Goal: Task Accomplishment & Management: Manage account settings

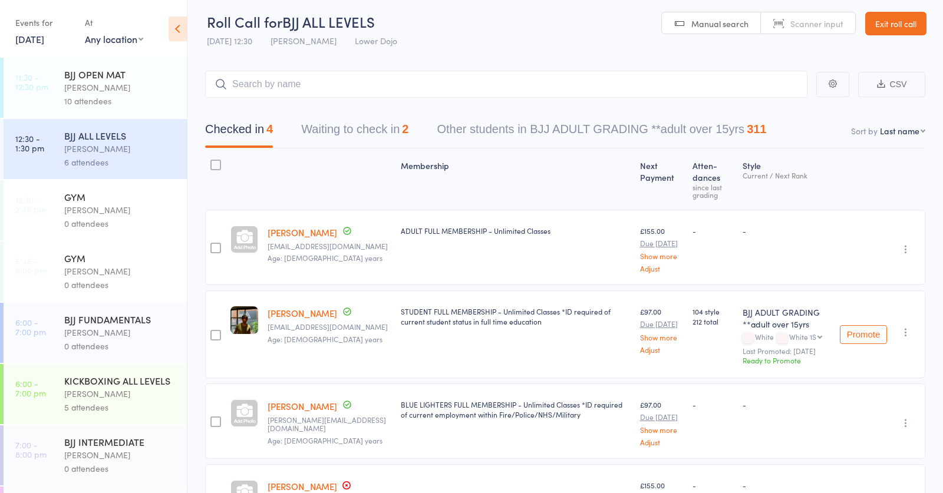
scroll to position [5, 0]
click at [878, 29] on link "Exit roll call" at bounding box center [895, 24] width 61 height 24
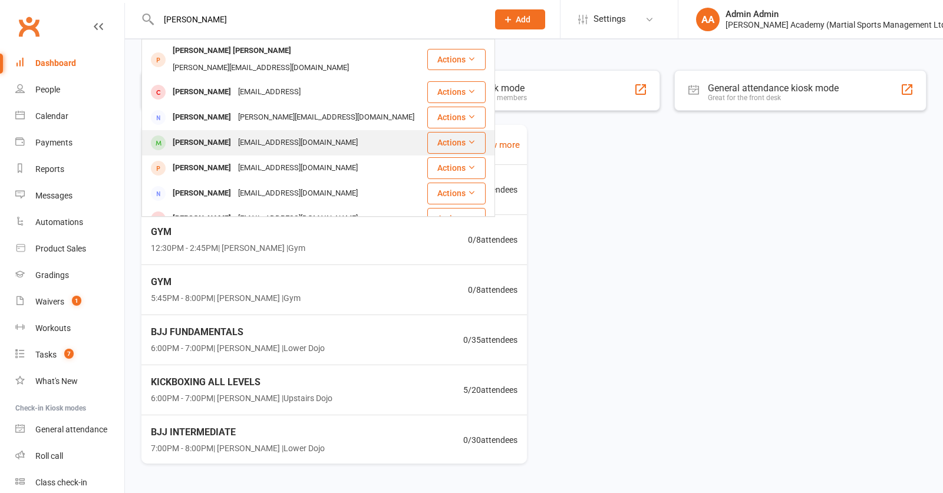
type input "jason"
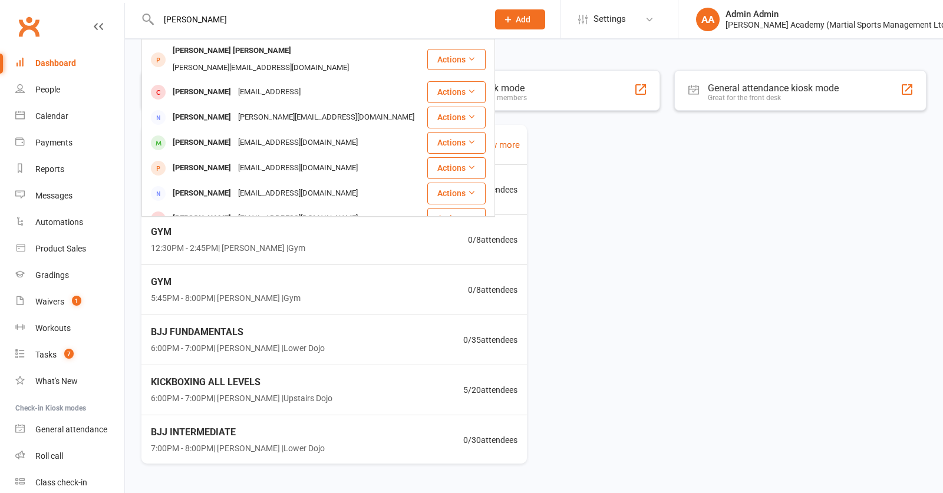
click at [210, 134] on div "Jason Asante" at bounding box center [201, 142] width 65 height 17
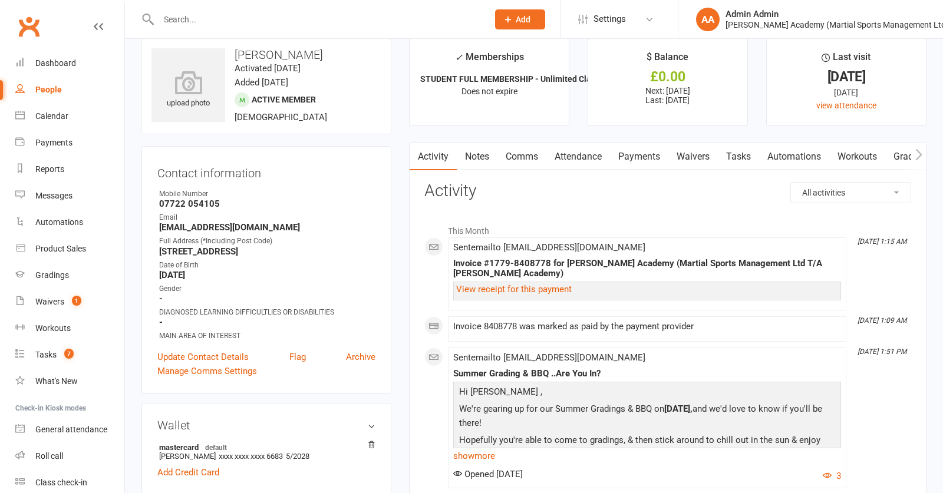
scroll to position [18, 0]
click at [633, 159] on link "Payments" at bounding box center [639, 156] width 58 height 27
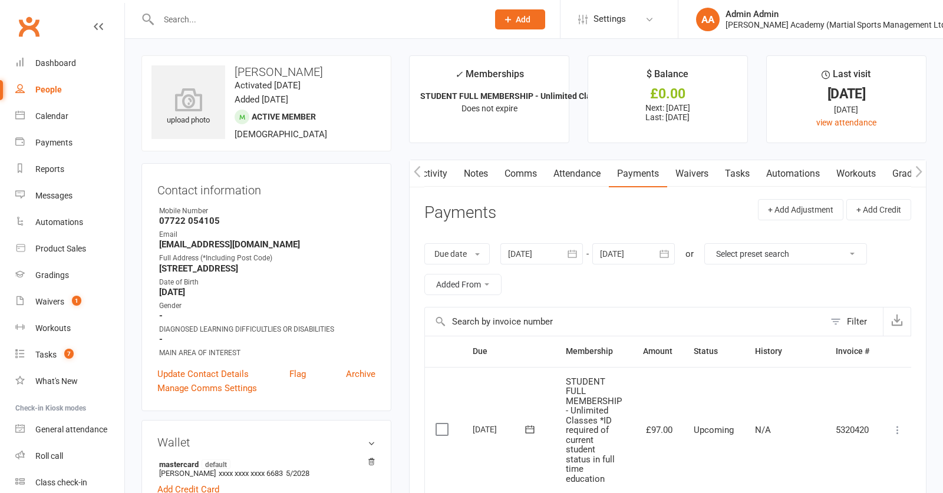
click at [589, 177] on link "Attendance" at bounding box center [577, 173] width 64 height 27
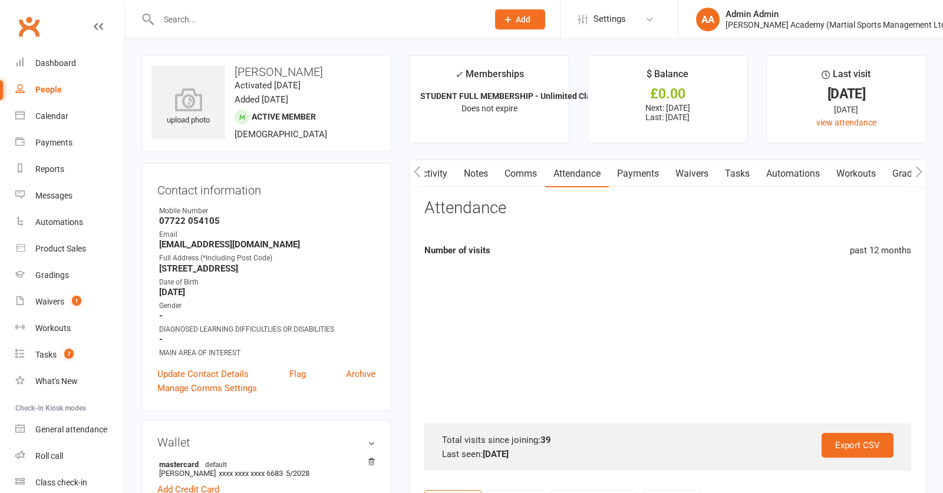
scroll to position [0, 2]
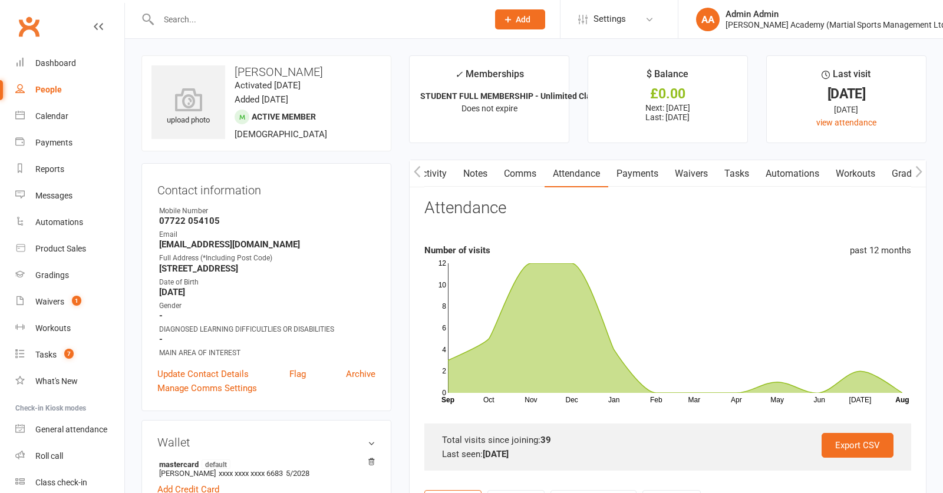
click at [639, 171] on link "Payments" at bounding box center [637, 173] width 58 height 27
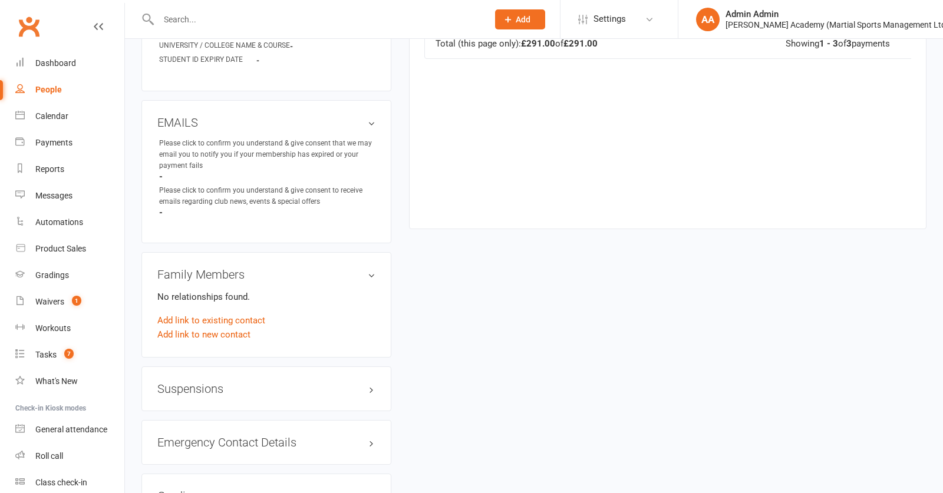
scroll to position [724, 0]
click at [212, 387] on h3 "Suspensions" at bounding box center [266, 388] width 218 height 13
click at [209, 435] on link "Add new suspension" at bounding box center [197, 434] width 81 height 11
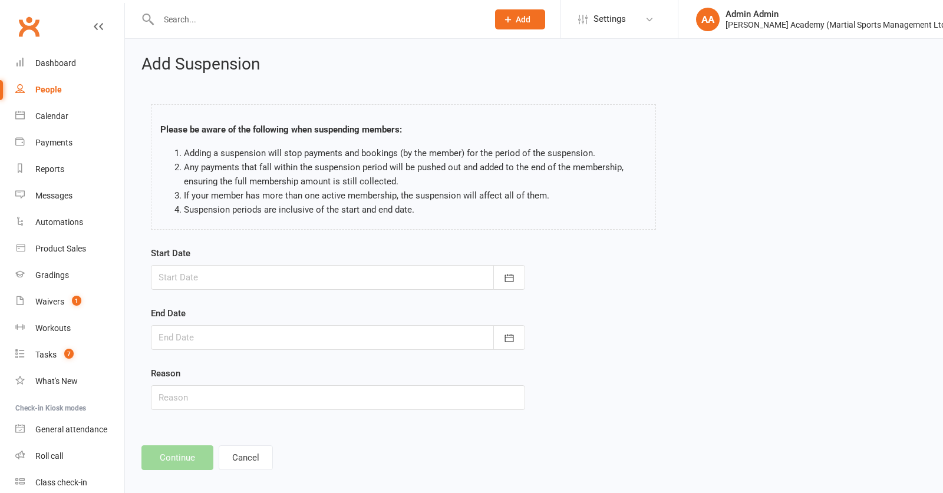
click at [327, 278] on div at bounding box center [338, 277] width 374 height 25
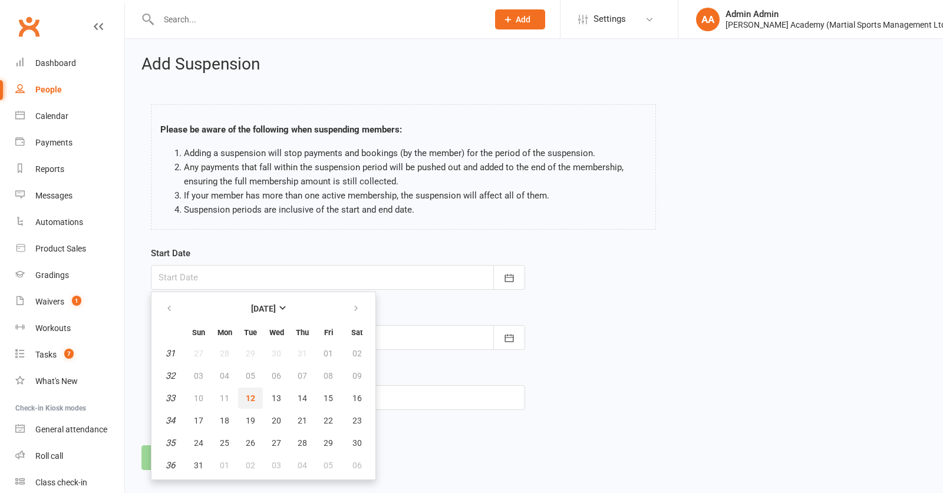
click at [244, 399] on button "12" at bounding box center [250, 398] width 25 height 21
type input "12 Aug 2025"
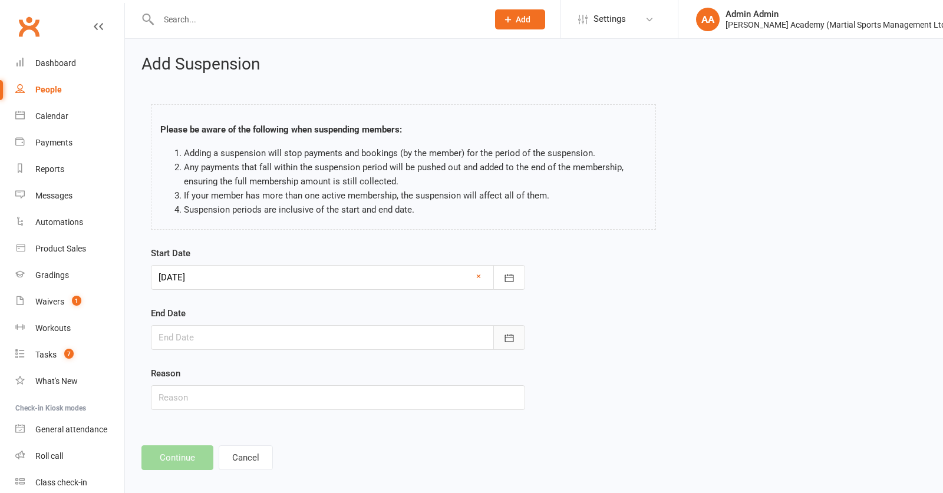
click at [499, 341] on button "button" at bounding box center [509, 337] width 32 height 25
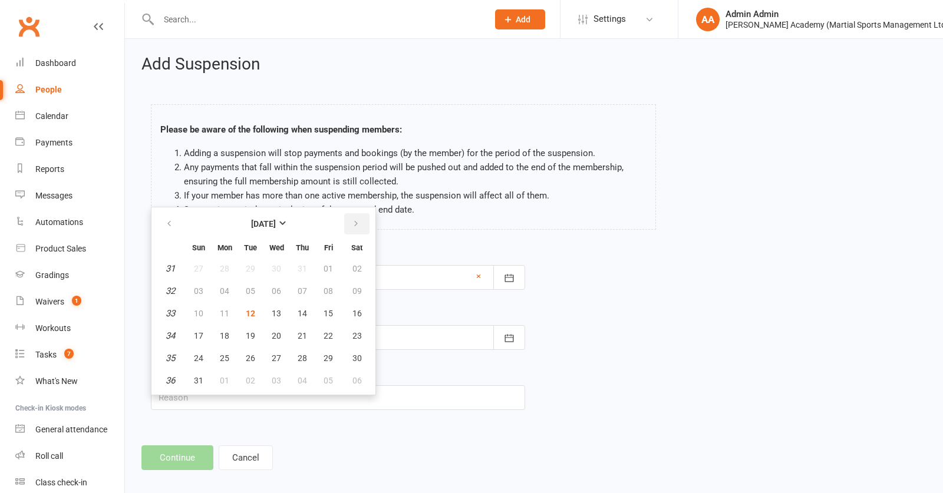
click at [359, 226] on icon "button" at bounding box center [356, 223] width 8 height 9
click at [324, 292] on span "12" at bounding box center [328, 291] width 9 height 9
type input "12 Sep 2025"
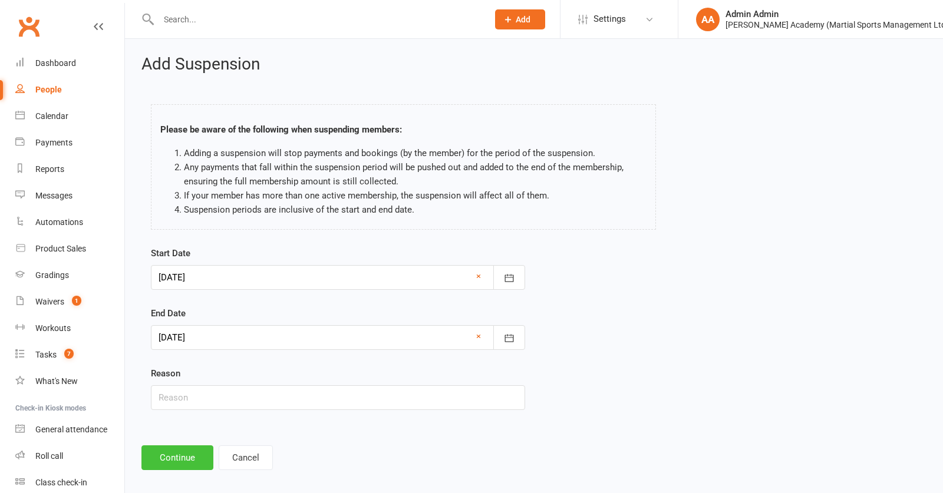
click at [188, 466] on button "Continue" at bounding box center [177, 458] width 72 height 25
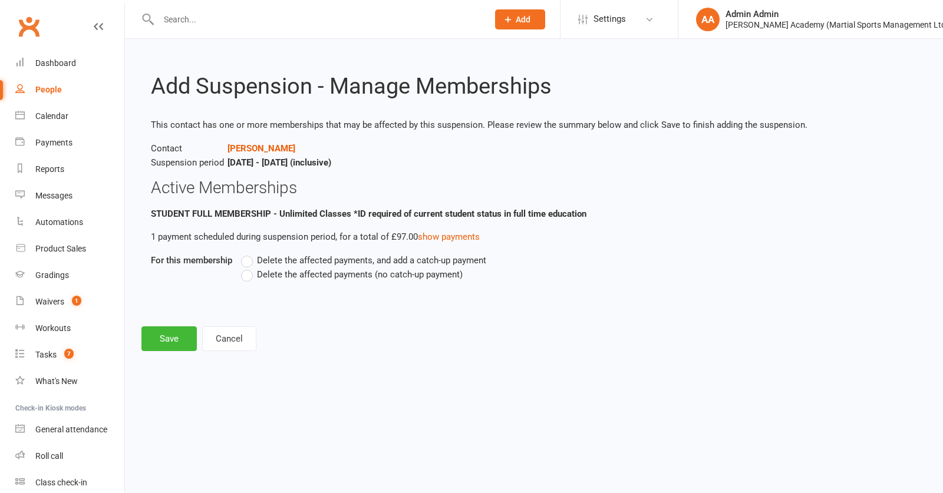
click at [251, 274] on label "Delete the affected payments (no catch-up payment)" at bounding box center [352, 275] width 222 height 14
click at [249, 268] on input "Delete the affected payments (no catch-up payment)" at bounding box center [245, 268] width 8 height 0
click at [166, 343] on button "Save" at bounding box center [168, 339] width 55 height 25
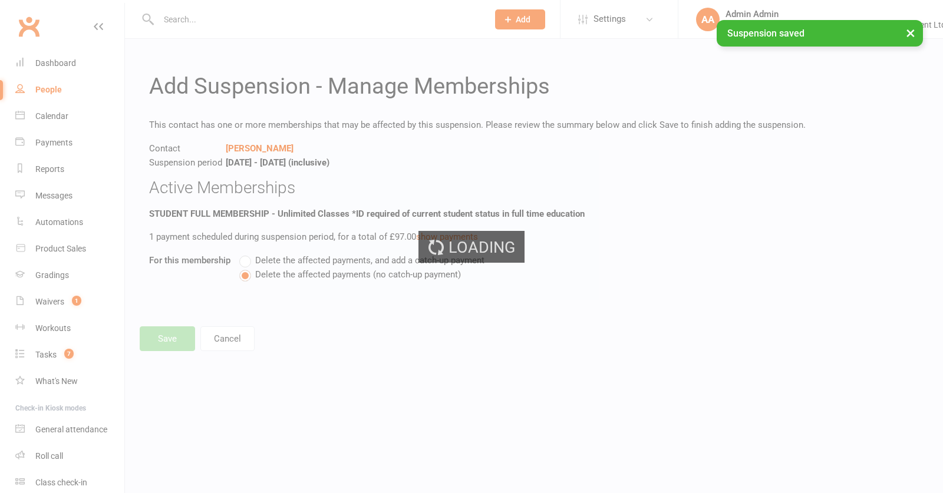
scroll to position [0, 2]
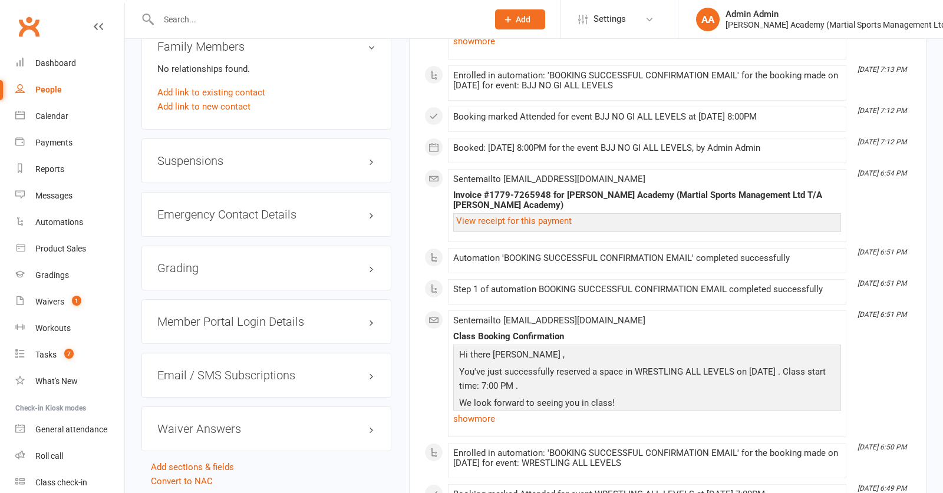
scroll to position [944, 0]
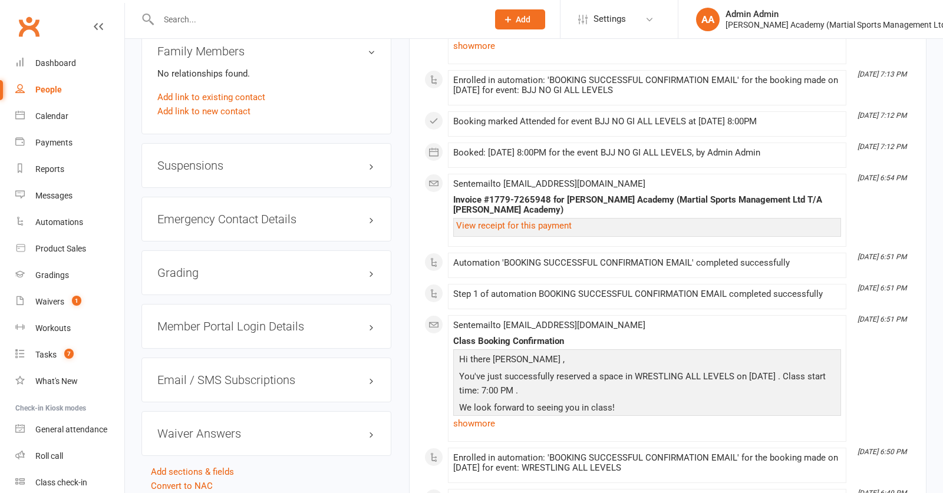
click at [196, 19] on input "text" at bounding box center [317, 19] width 325 height 17
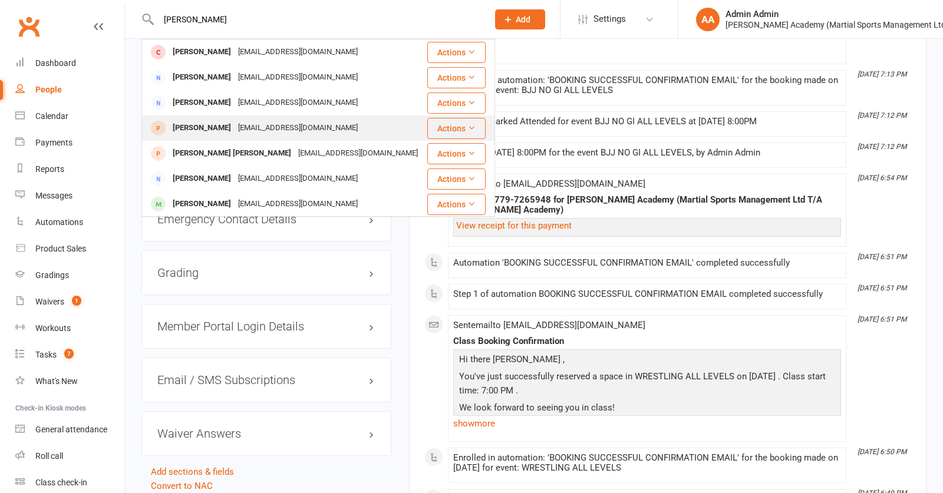
type input "malik"
click at [192, 127] on div "Haseeb Malik" at bounding box center [201, 128] width 65 height 17
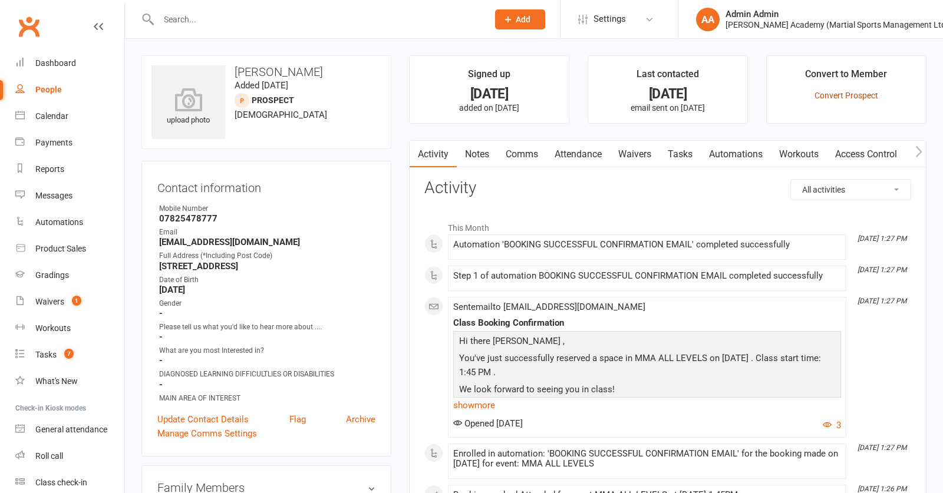
click at [838, 97] on link "Convert Prospect" at bounding box center [847, 95] width 64 height 9
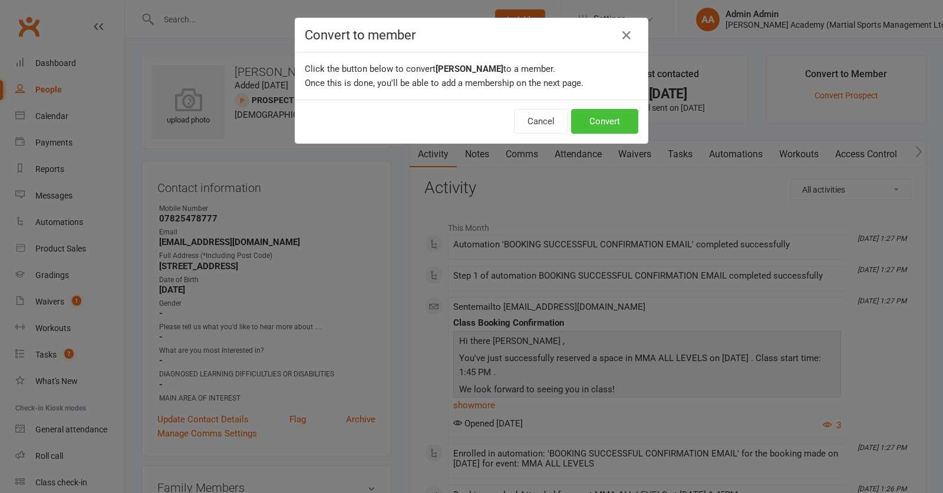
click at [607, 122] on button "Convert" at bounding box center [604, 121] width 67 height 25
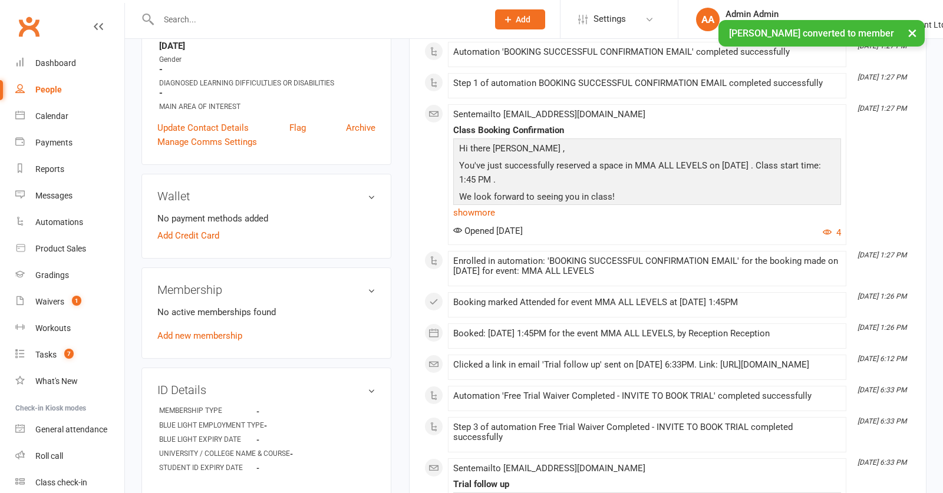
scroll to position [245, 0]
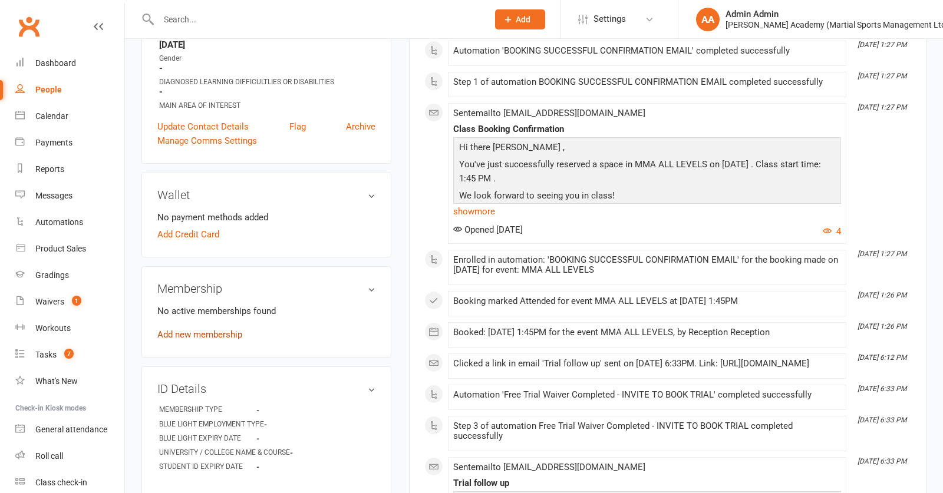
click at [231, 339] on link "Add new membership" at bounding box center [199, 335] width 85 height 11
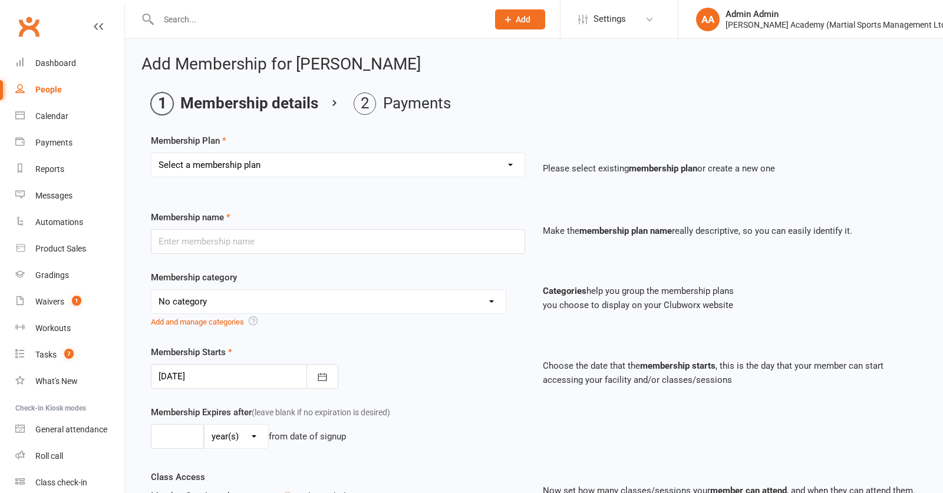
select select "16"
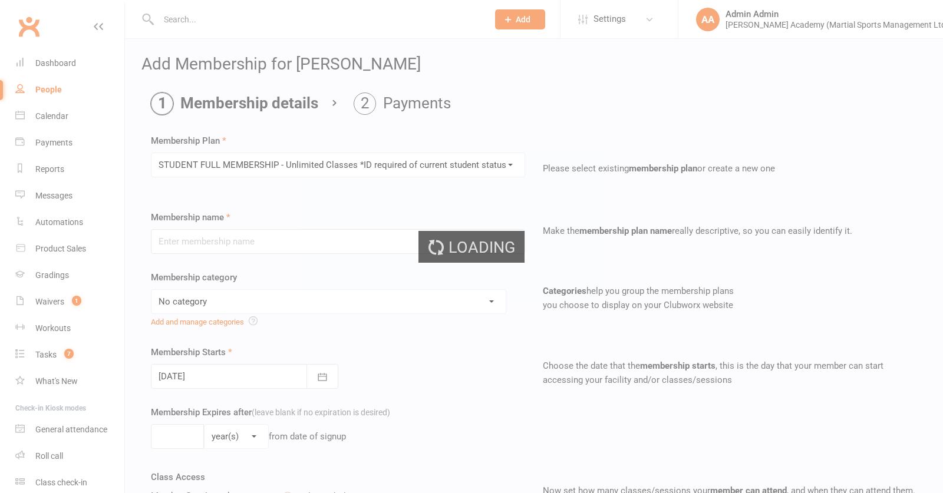
type input "STUDENT FULL MEMBERSHIP - Unlimited Classes *ID required of current student sta…"
select select "6"
type input "0"
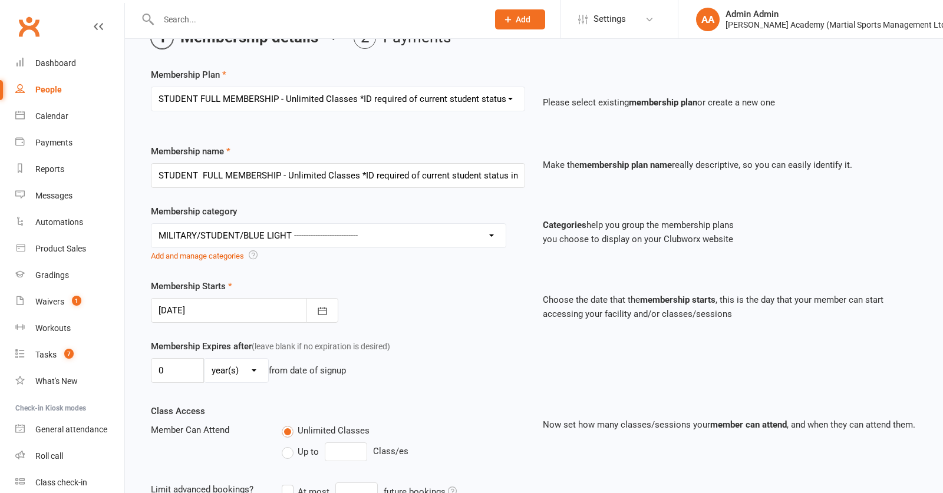
scroll to position [131, 0]
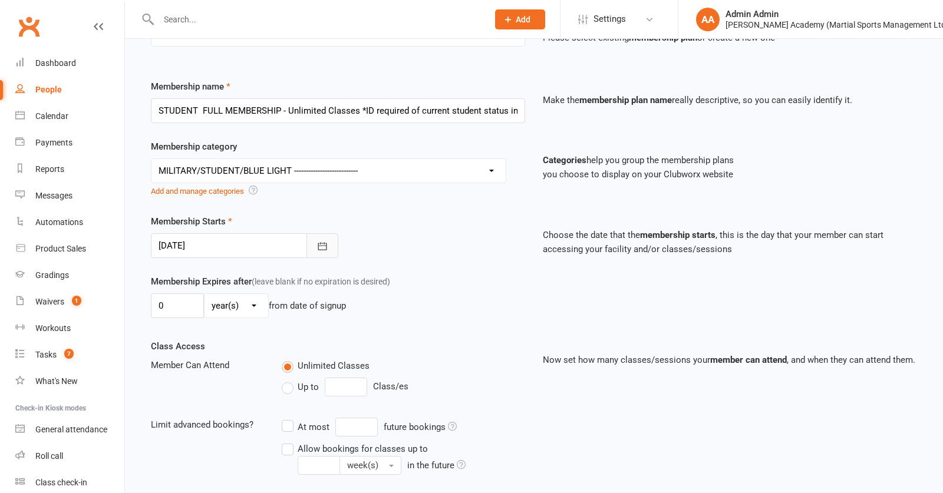
click at [332, 255] on button "button" at bounding box center [323, 245] width 32 height 25
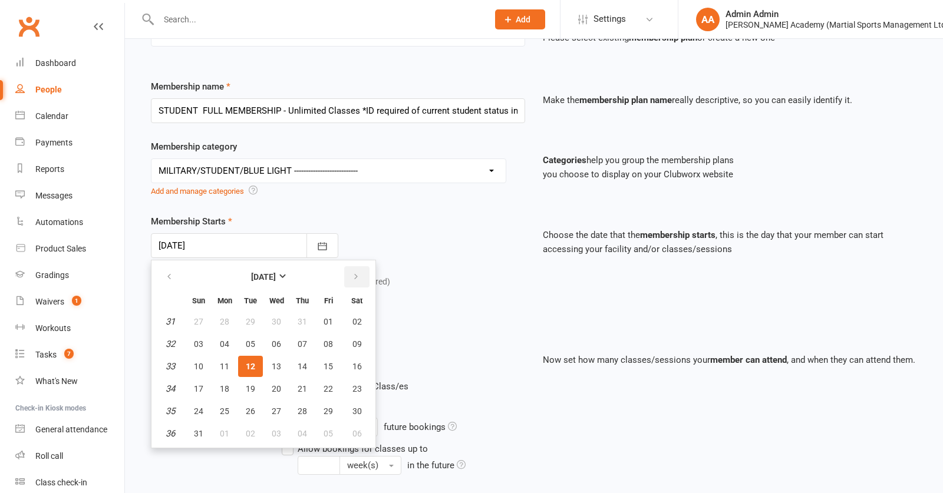
click at [359, 282] on icon "button" at bounding box center [356, 276] width 8 height 9
click at [166, 282] on icon "button" at bounding box center [169, 276] width 8 height 9
click at [255, 371] on span "12" at bounding box center [250, 366] width 9 height 9
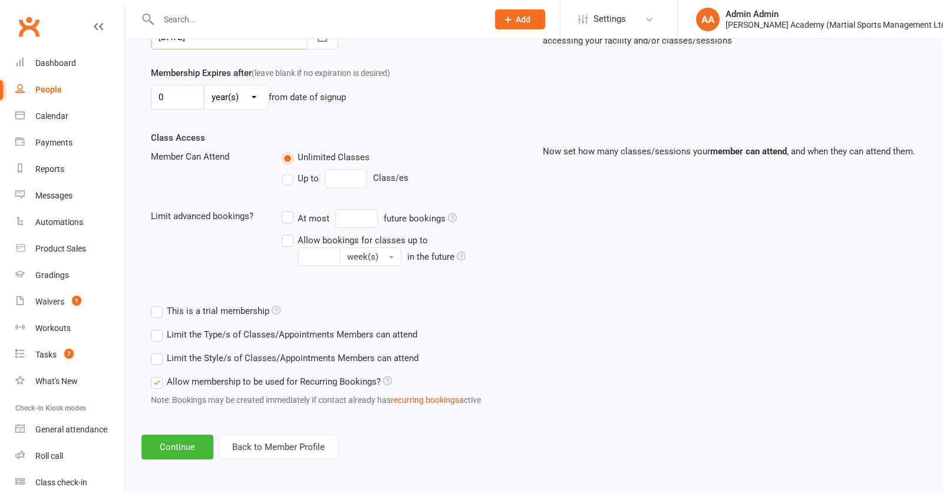
scroll to position [351, 0]
click at [201, 450] on button "Continue" at bounding box center [177, 447] width 72 height 25
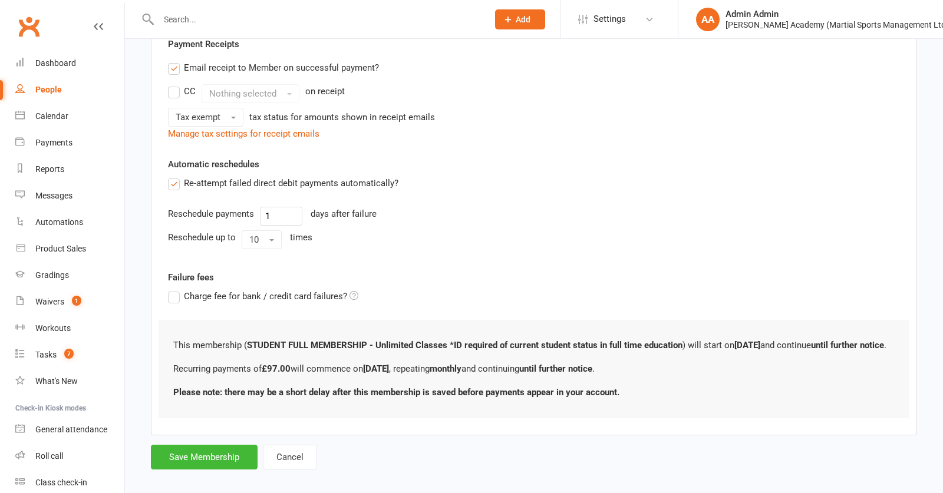
scroll to position [0, 0]
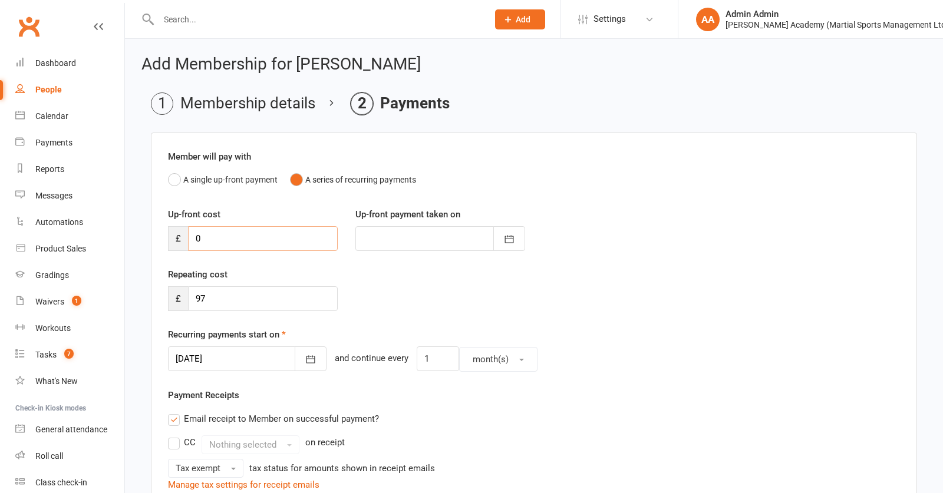
drag, startPoint x: 209, startPoint y: 240, endPoint x: 174, endPoint y: 236, distance: 35.0
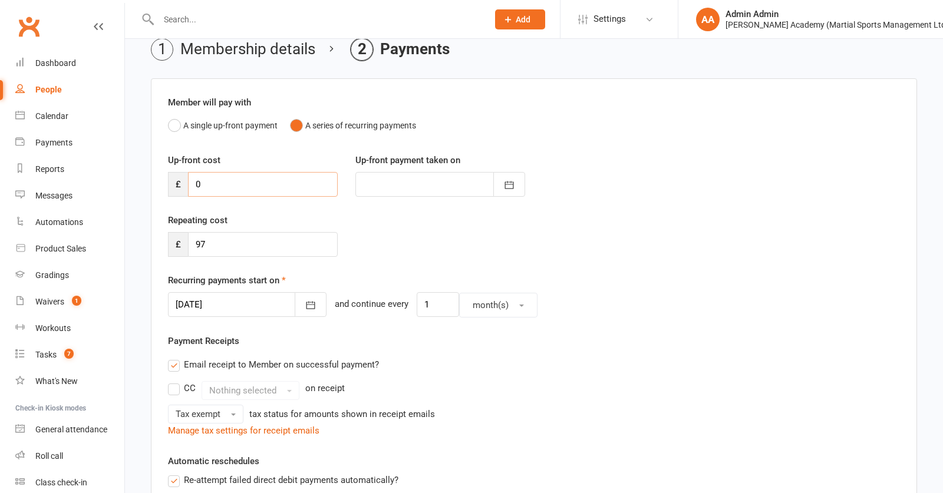
scroll to position [56, 0]
click at [213, 243] on input "97" at bounding box center [263, 243] width 150 height 25
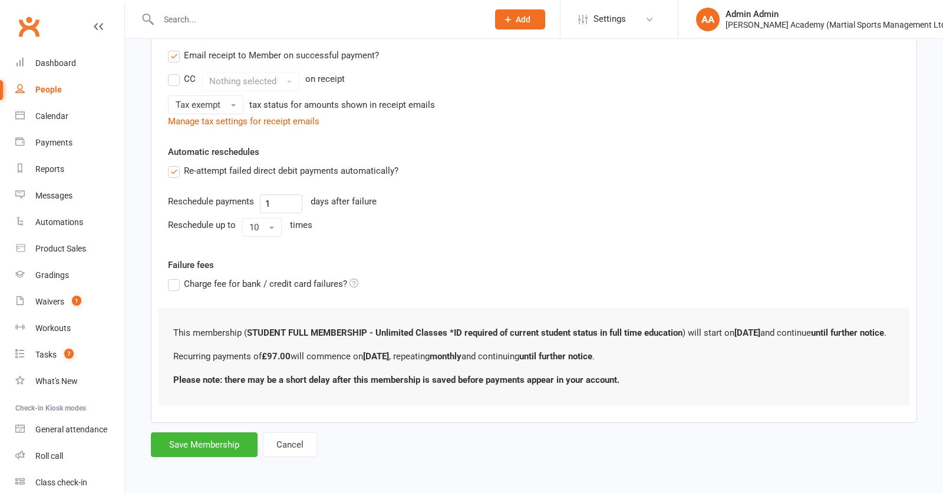
scroll to position [384, 0]
click at [220, 443] on button "Save Membership" at bounding box center [204, 445] width 107 height 25
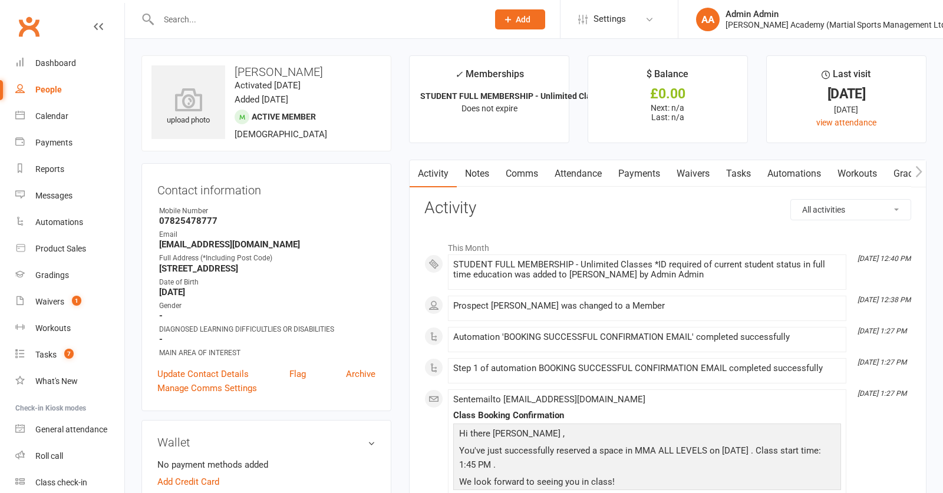
click at [630, 173] on link "Payments" at bounding box center [639, 173] width 58 height 27
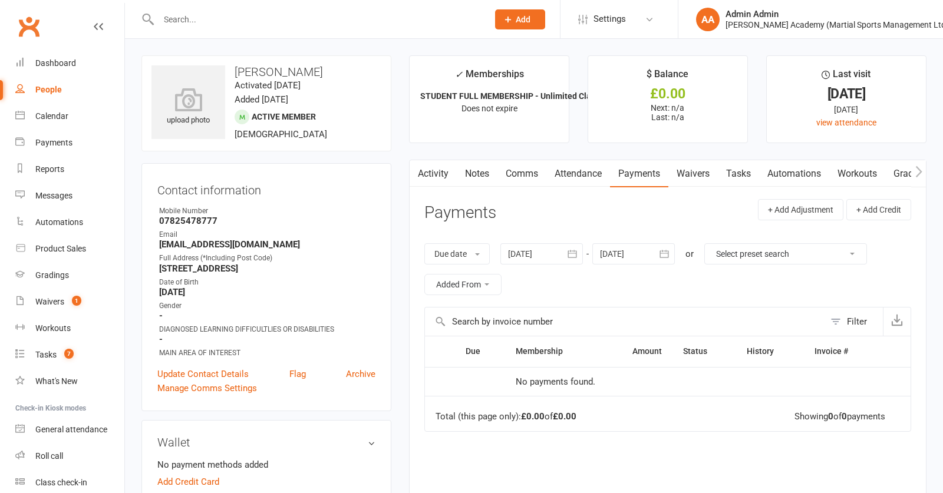
click at [582, 177] on link "Attendance" at bounding box center [579, 173] width 64 height 27
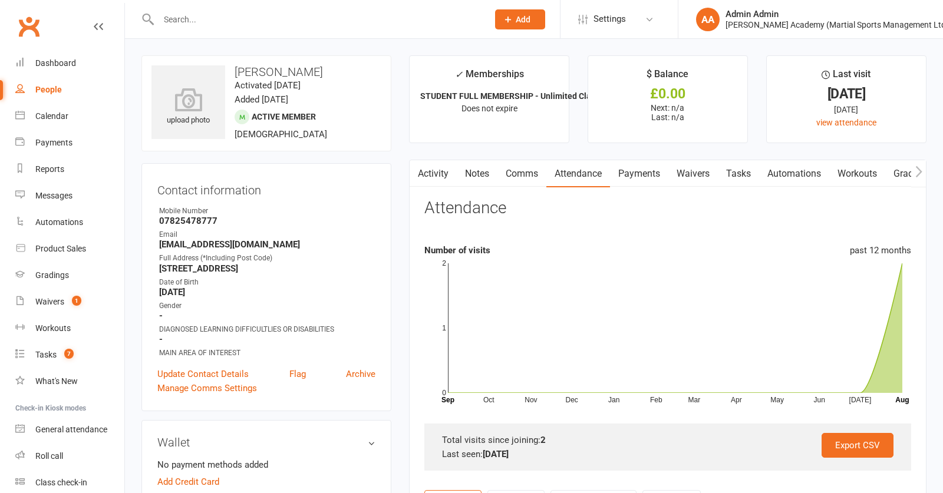
drag, startPoint x: 643, startPoint y: 178, endPoint x: 616, endPoint y: 178, distance: 27.1
click at [644, 178] on link "Payments" at bounding box center [639, 173] width 58 height 27
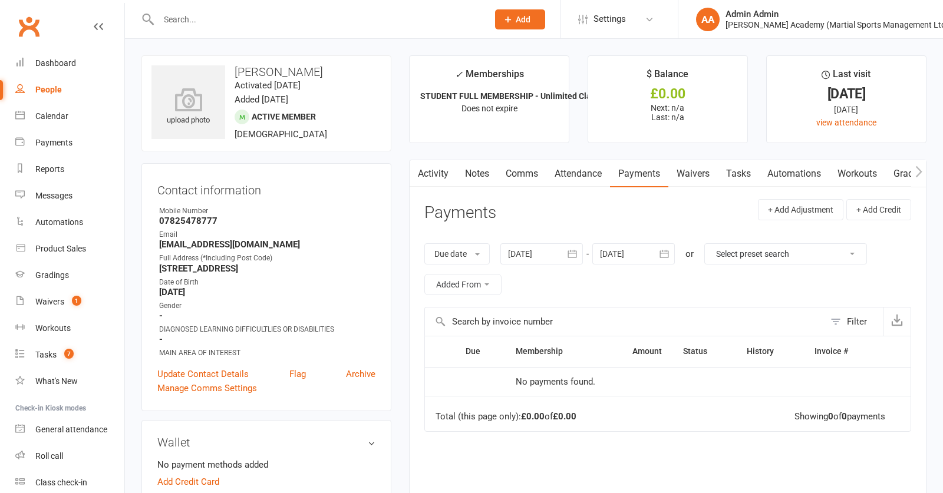
click at [627, 249] on div at bounding box center [634, 253] width 83 height 21
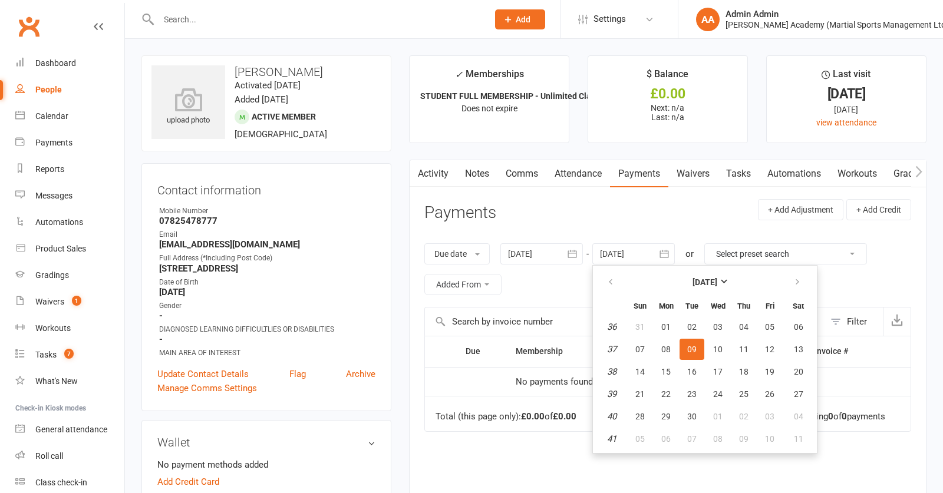
click at [697, 415] on span "30" at bounding box center [691, 416] width 9 height 9
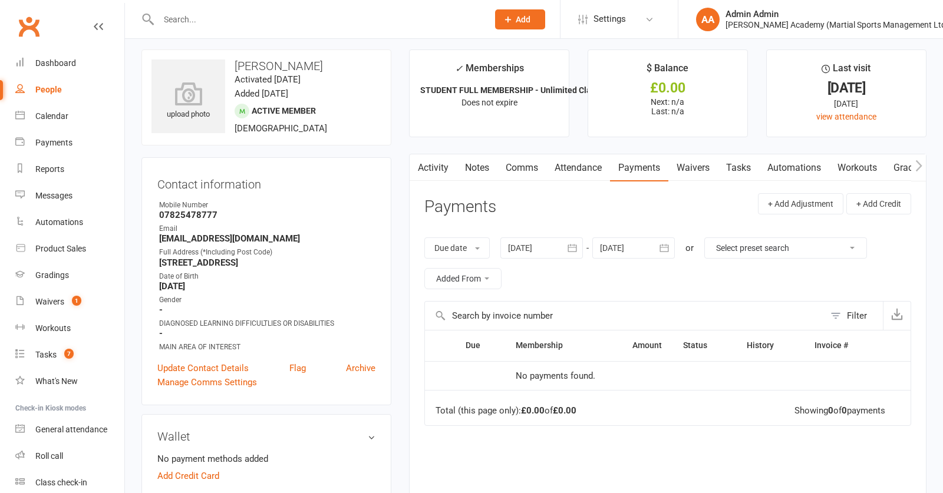
click at [649, 256] on div at bounding box center [634, 248] width 83 height 21
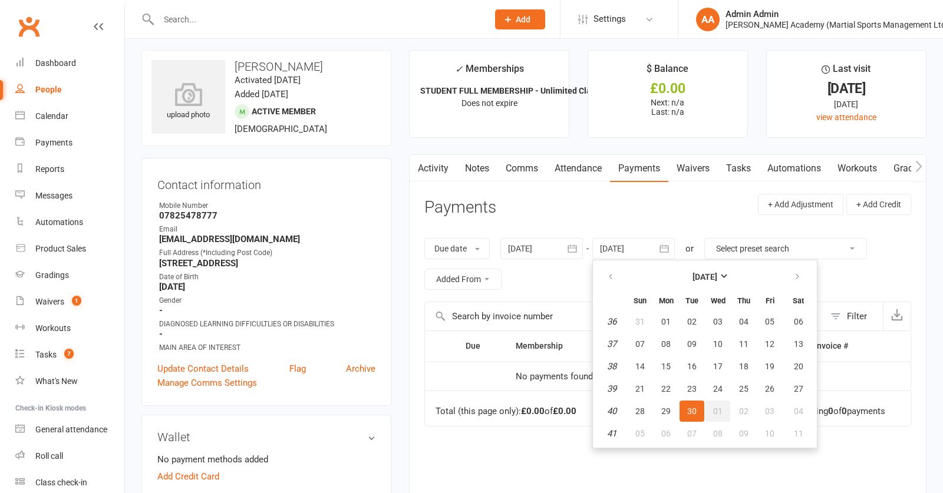
click at [723, 413] on span "01" at bounding box center [717, 411] width 9 height 9
type input "01 Oct 2025"
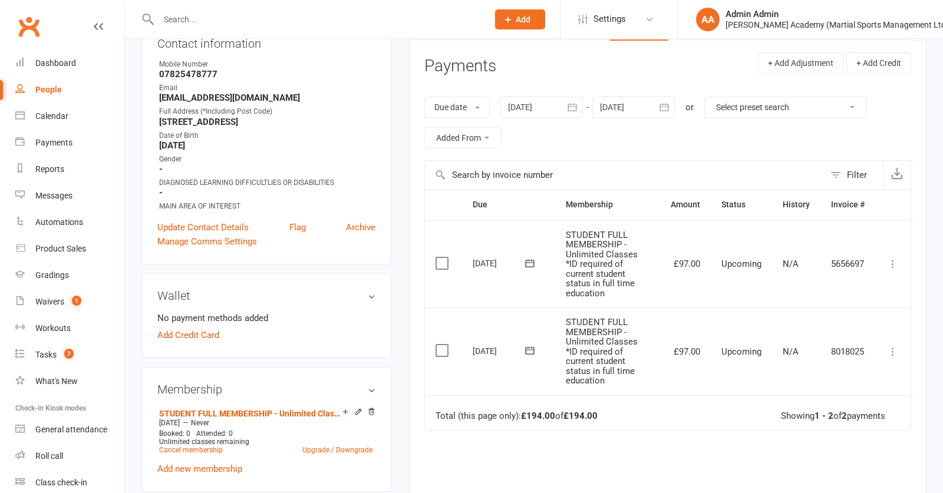
scroll to position [150, 0]
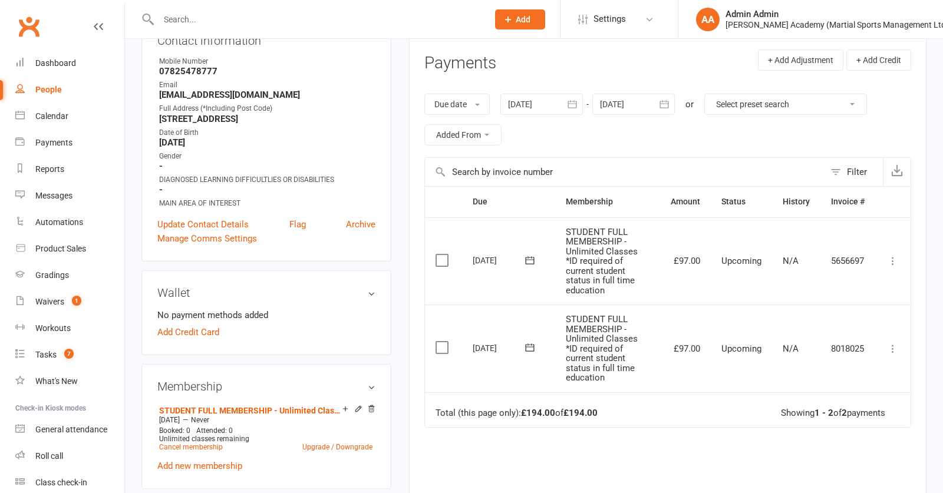
click at [894, 350] on icon at bounding box center [893, 349] width 12 height 12
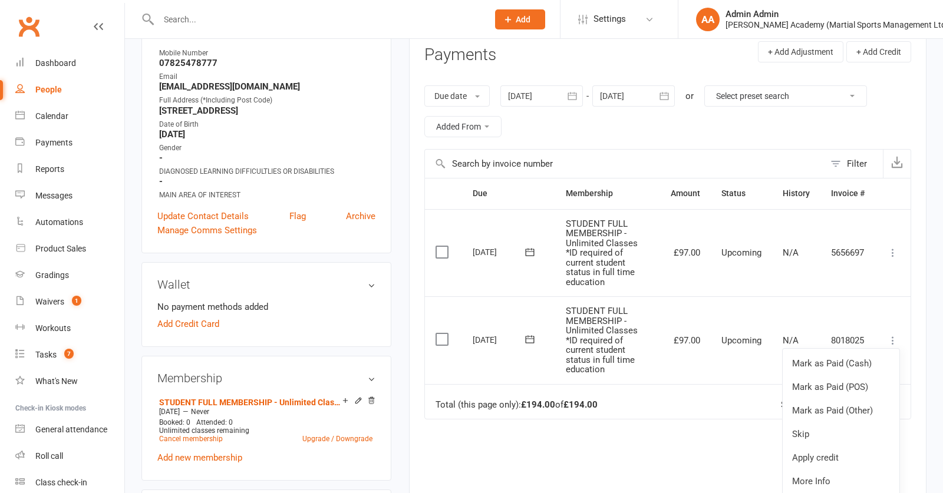
click at [618, 163] on input "text" at bounding box center [625, 164] width 400 height 28
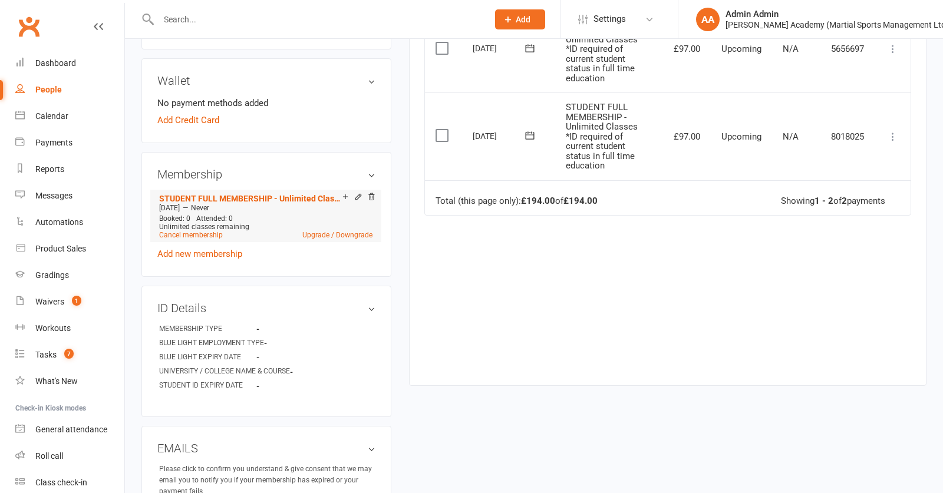
scroll to position [377, 0]
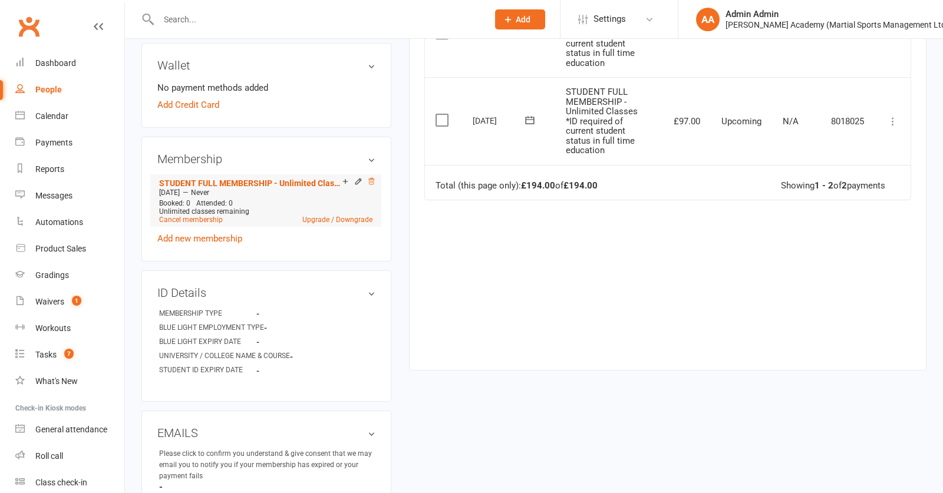
click at [373, 185] on icon at bounding box center [371, 181] width 8 height 8
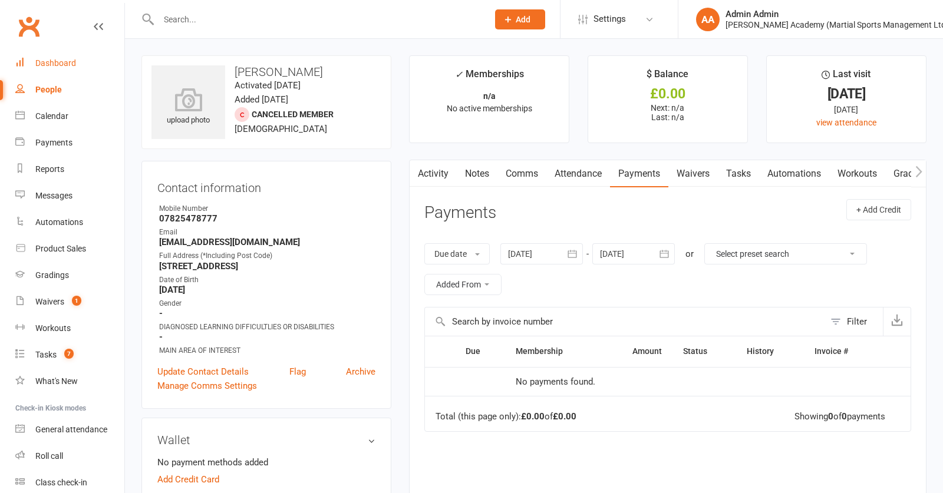
scroll to position [0, 0]
click at [32, 64] on link "Dashboard" at bounding box center [69, 63] width 109 height 27
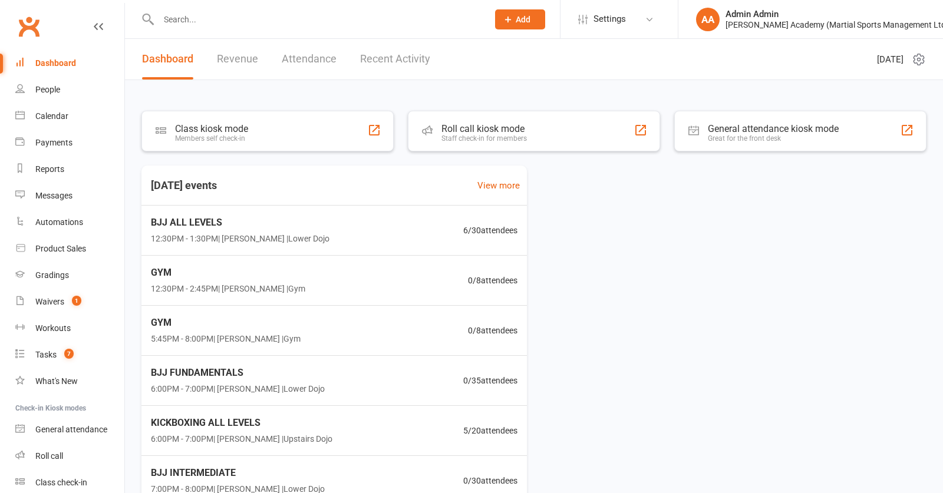
scroll to position [6, 0]
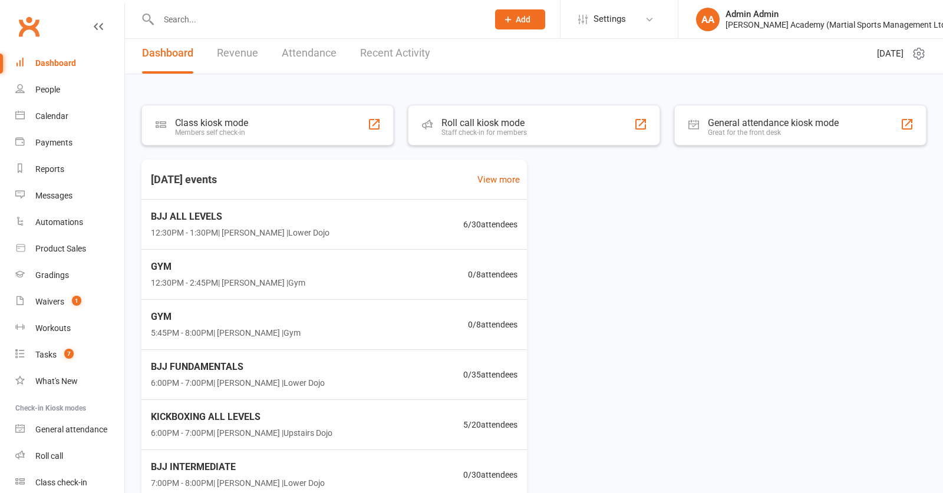
click at [222, 17] on input "text" at bounding box center [317, 19] width 325 height 17
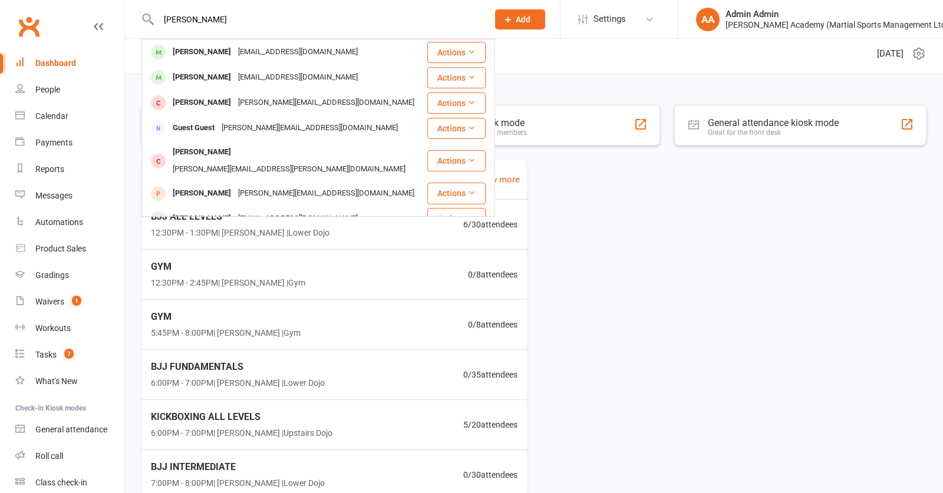
type input "maggie beck"
drag, startPoint x: 190, startPoint y: 38, endPoint x: 190, endPoint y: 53, distance: 14.7
click at [192, 53] on div "Maggie Bekkouche" at bounding box center [201, 52] width 65 height 17
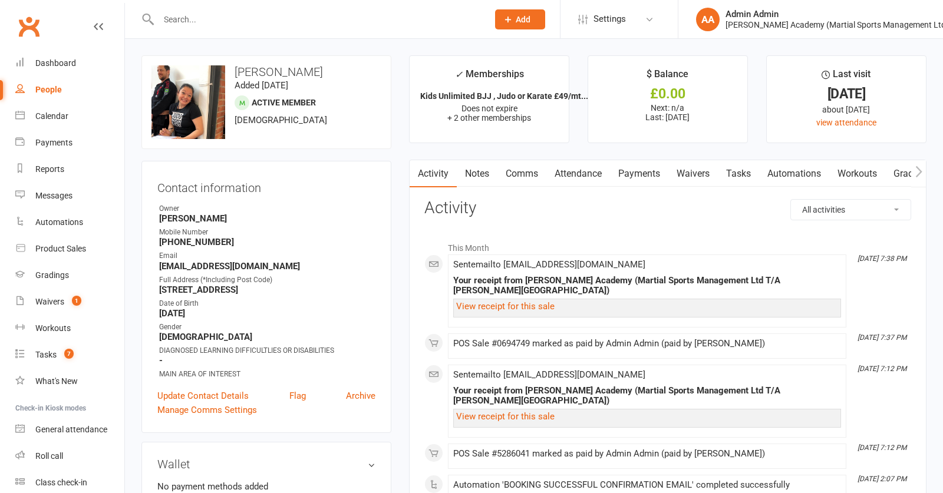
click at [628, 182] on link "Payments" at bounding box center [639, 173] width 58 height 27
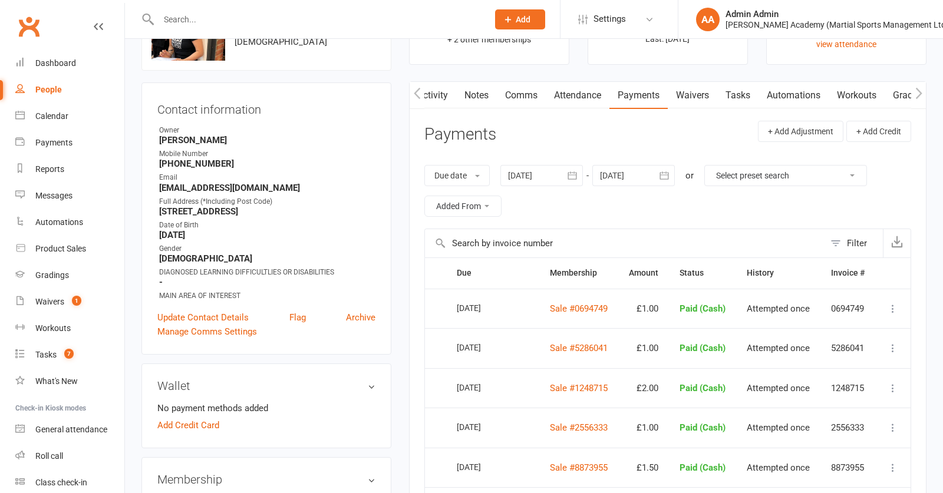
scroll to position [81, 0]
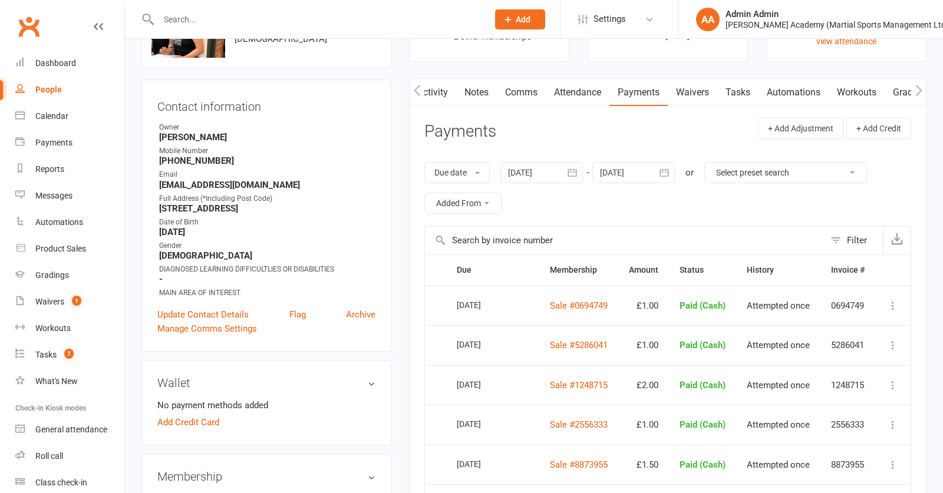
click at [893, 310] on icon at bounding box center [893, 306] width 12 height 12
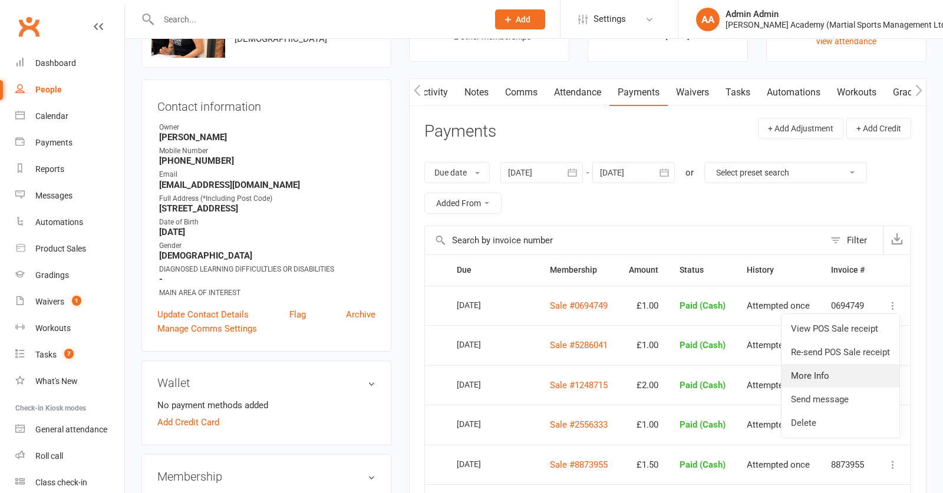
click at [827, 384] on link "More Info" at bounding box center [841, 376] width 118 height 24
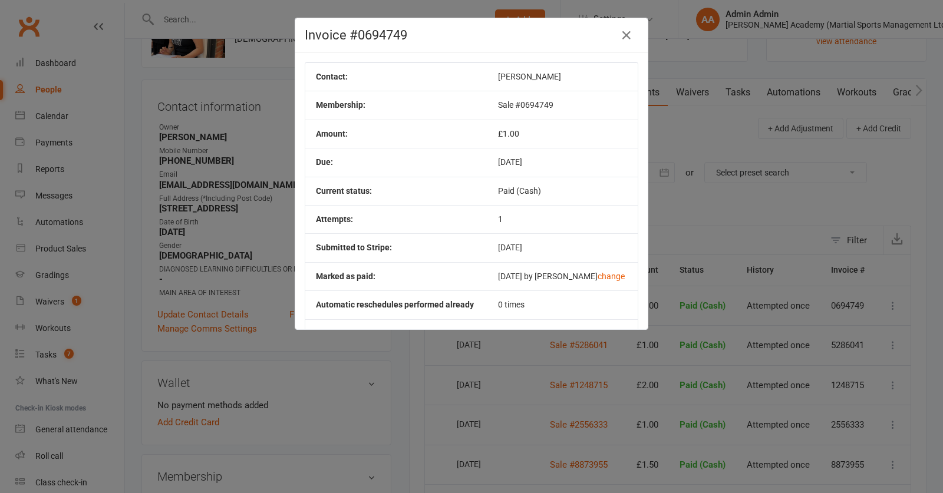
drag, startPoint x: 623, startPoint y: 40, endPoint x: 619, endPoint y: 45, distance: 6.7
click at [623, 40] on icon "button" at bounding box center [627, 35] width 14 height 14
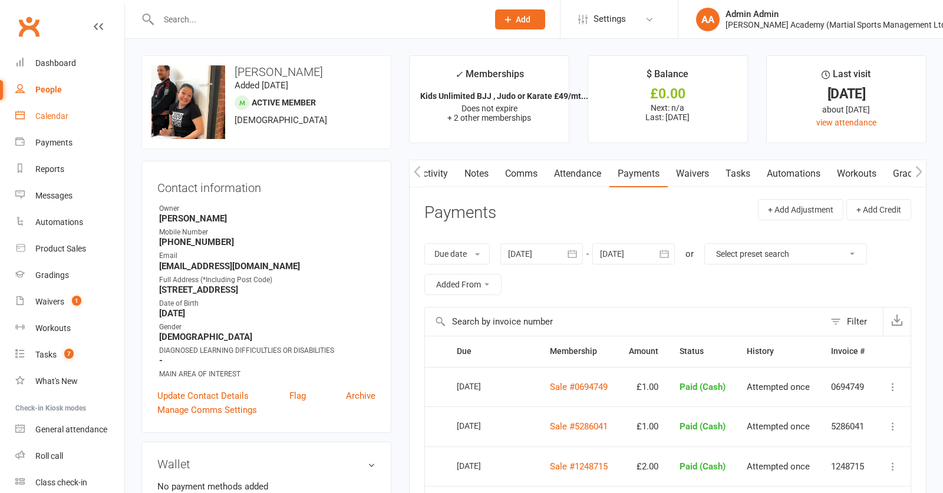
scroll to position [0, 0]
click at [60, 65] on div "Dashboard" at bounding box center [55, 62] width 41 height 9
